Goal: Book appointment/travel/reservation

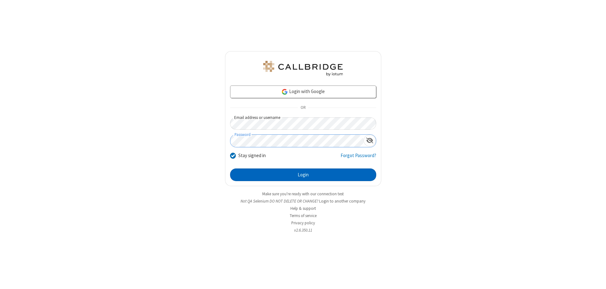
click at [303, 175] on button "Login" at bounding box center [303, 174] width 146 height 13
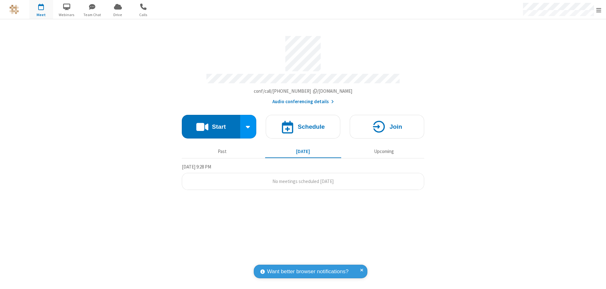
click at [598, 10] on span "Open menu" at bounding box center [598, 10] width 5 height 6
click at [41, 9] on span "button" at bounding box center [41, 6] width 24 height 11
click at [303, 124] on h4 "Schedule" at bounding box center [310, 127] width 27 height 6
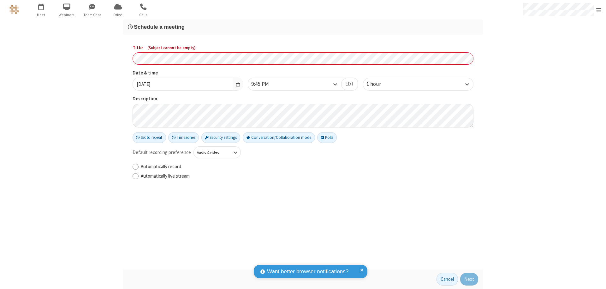
click at [303, 27] on h3 "Schedule a meeting" at bounding box center [303, 27] width 350 height 6
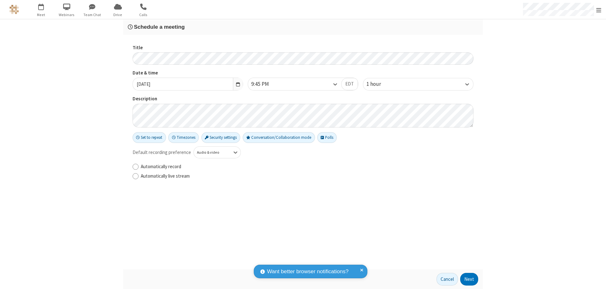
click at [469, 279] on button "Next" at bounding box center [469, 279] width 18 height 13
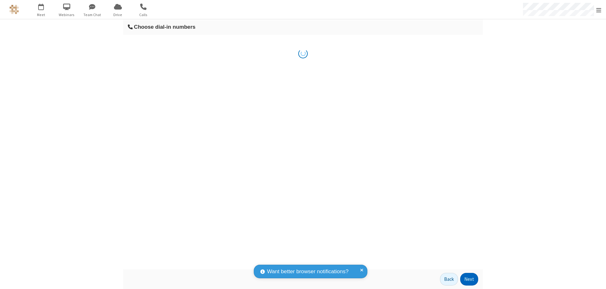
click at [469, 279] on button "Next" at bounding box center [469, 279] width 18 height 13
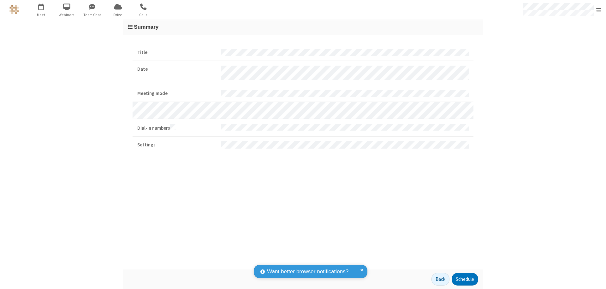
click at [464, 279] on button "Schedule" at bounding box center [464, 279] width 26 height 13
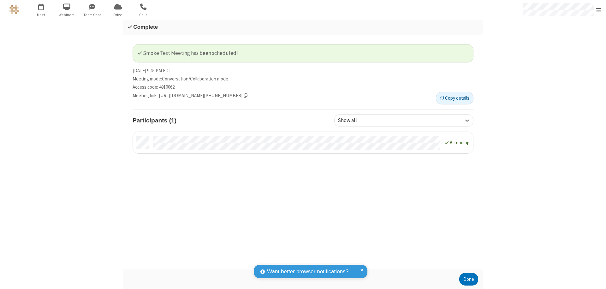
click at [468, 279] on button "Done" at bounding box center [468, 279] width 19 height 13
